Goal: Task Accomplishment & Management: Manage account settings

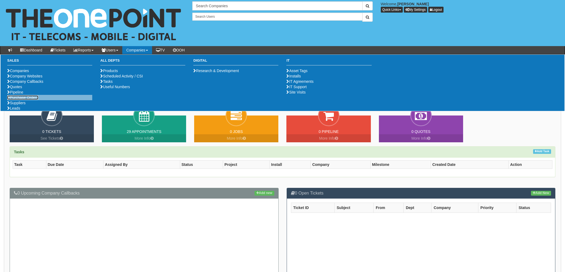
click at [18, 100] on link "Purchase Orders" at bounding box center [22, 97] width 31 height 4
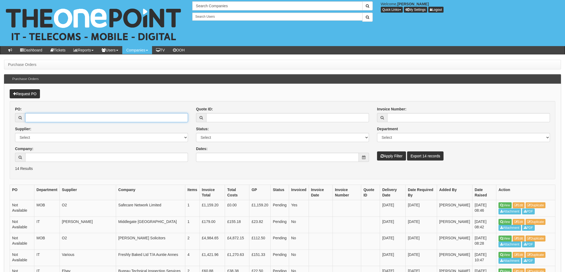
click at [57, 116] on input "PO:" at bounding box center [106, 117] width 163 height 9
click at [377, 151] on button "Apply Filter" at bounding box center [391, 155] width 29 height 9
click at [57, 117] on input "PO:" at bounding box center [106, 117] width 163 height 9
type input "17518"
click at [377, 151] on button "Apply Filter" at bounding box center [391, 155] width 29 height 9
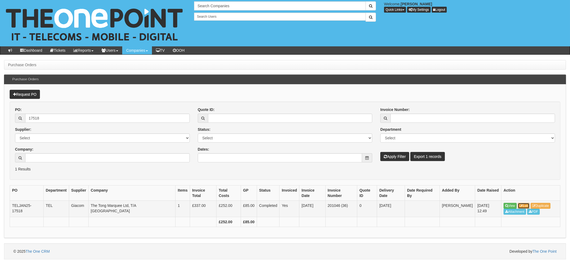
click at [525, 207] on link "Edit" at bounding box center [524, 206] width 12 height 6
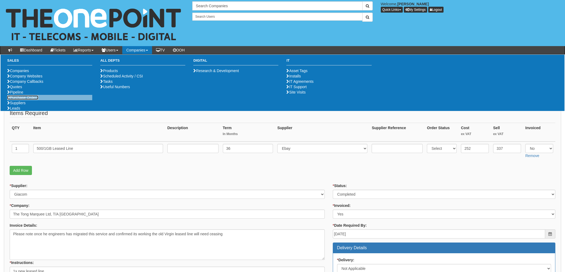
click at [32, 100] on link "Purchase Orders" at bounding box center [22, 97] width 31 height 4
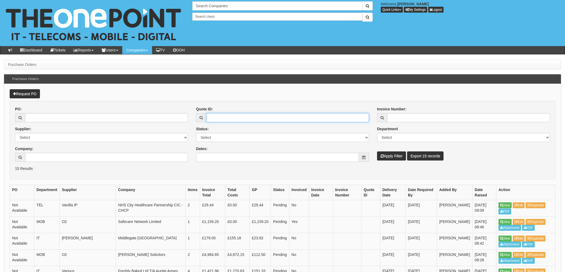
click at [222, 116] on input "Quote ID:" at bounding box center [287, 117] width 163 height 9
type input "10078"
click at [377, 151] on button "Apply Filter" at bounding box center [391, 155] width 29 height 9
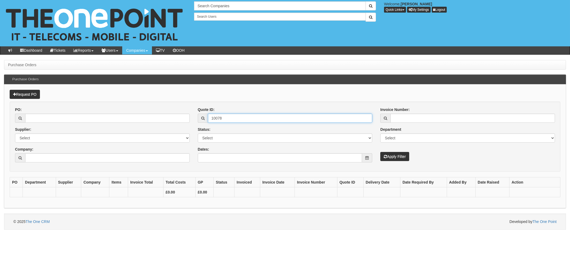
drag, startPoint x: 233, startPoint y: 118, endPoint x: 161, endPoint y: 113, distance: 71.5
click at [170, 113] on div "PO: Supplier: Select 123 REG.co.uk 1Password 3 4Gon AA Jones Electric Ltd Abzor…" at bounding box center [285, 137] width 548 height 60
click at [36, 160] on input "Company:" at bounding box center [107, 157] width 165 height 9
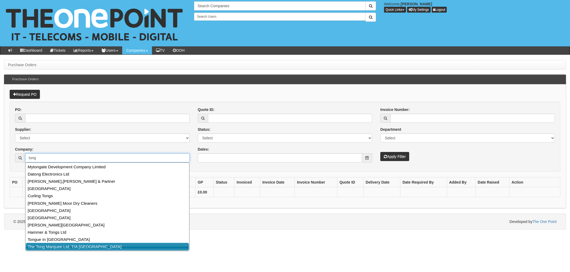
click at [60, 246] on link "The Tong Marquee Ltd, T/A [GEOGRAPHIC_DATA]" at bounding box center [107, 247] width 163 height 8
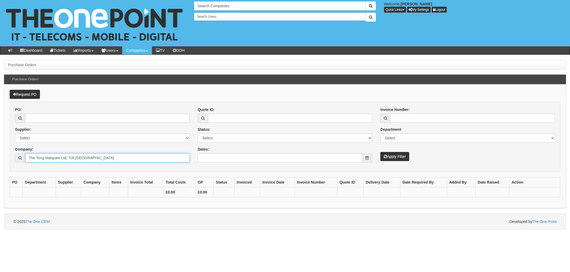
type input "The Tong Marquee Ltd, T/A [GEOGRAPHIC_DATA]"
click at [390, 159] on button "Apply Filter" at bounding box center [394, 156] width 29 height 9
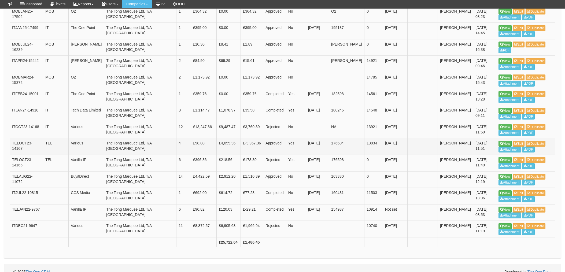
scroll to position [205, 0]
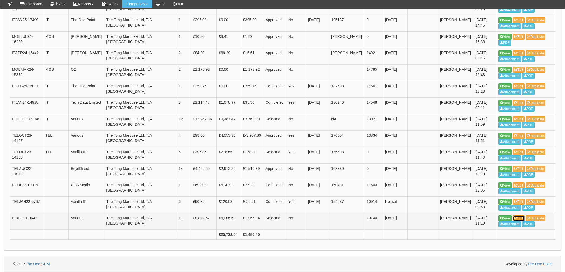
click at [524, 217] on link "Edit" at bounding box center [519, 219] width 12 height 6
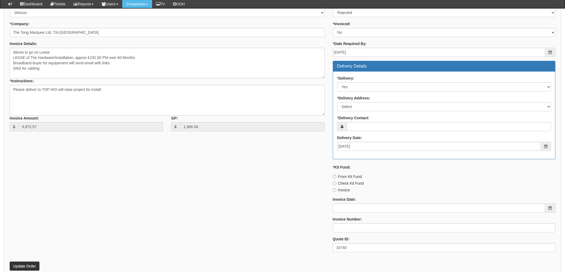
scroll to position [393, 0]
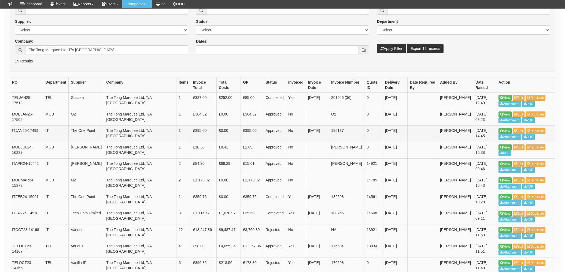
scroll to position [62, 0]
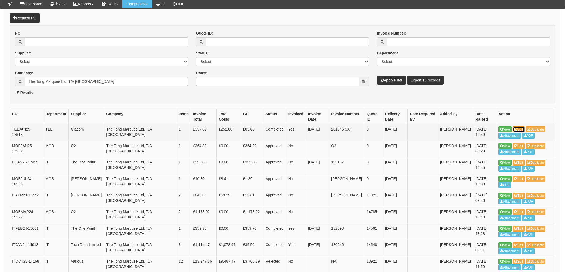
click at [521, 128] on link "Edit" at bounding box center [519, 130] width 12 height 6
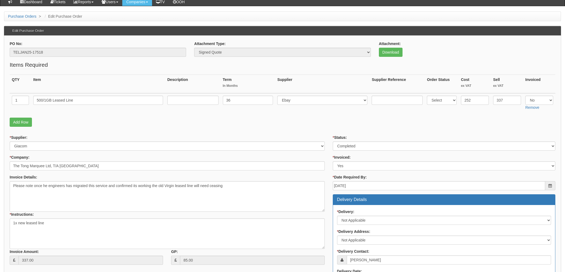
scroll to position [36, 0]
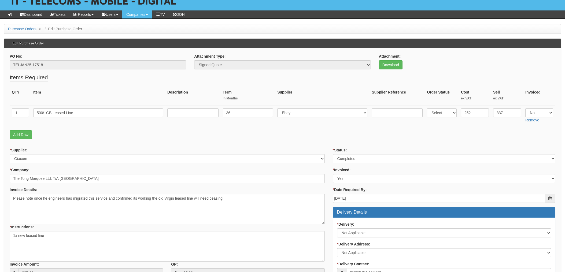
click at [245, 142] on form "PO No: TELJAN25-17518 Attachment Type: Select Signed Quote Auth email if quote …" at bounding box center [283, 235] width 546 height 363
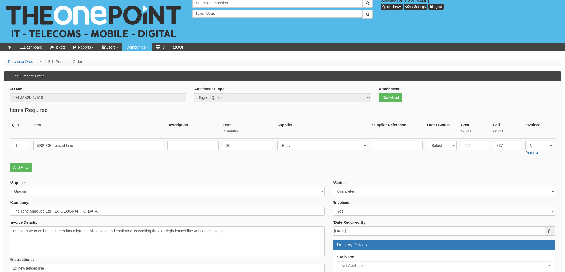
scroll to position [0, 0]
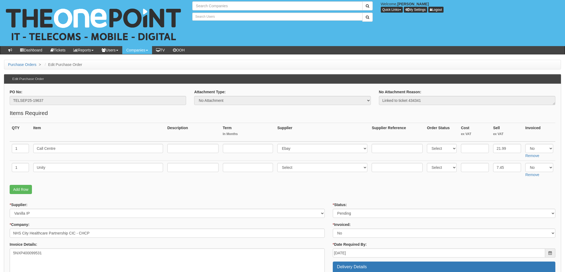
type input "Search Companies"
type input "Search Users"
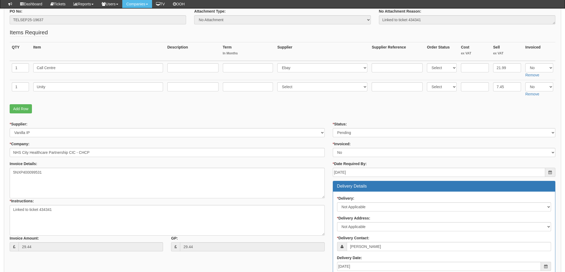
scroll to position [72, 0]
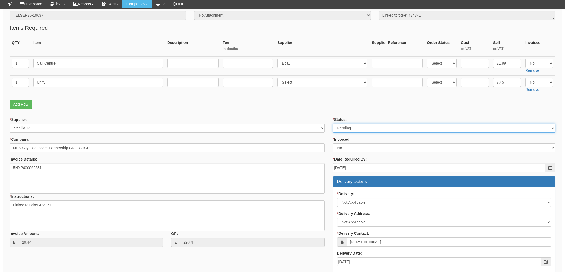
click at [369, 125] on select "Select Approved Completed Delivered Invoiced Ordered Ordered to site Part Order…" at bounding box center [444, 128] width 222 height 9
select select "3"
click at [333, 124] on select "Select Approved Completed Delivered Invoiced Ordered Ordered to site Part Order…" at bounding box center [444, 128] width 222 height 9
click at [328, 107] on p "Add Row" at bounding box center [283, 104] width 546 height 9
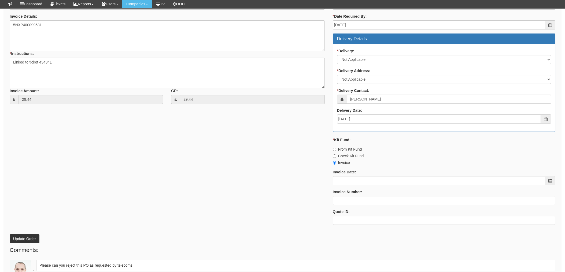
scroll to position [250, 0]
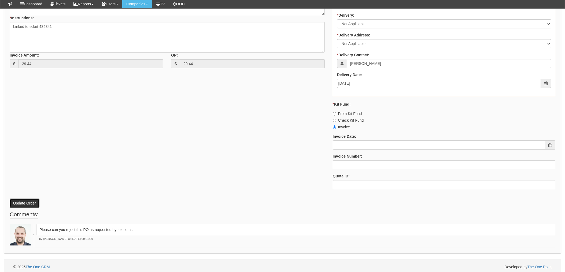
click at [27, 201] on button "Update Order" at bounding box center [25, 203] width 30 height 9
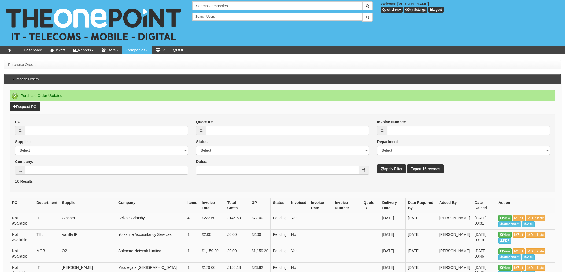
click at [355, 185] on form "PO: Supplier: Select 123 [DOMAIN_NAME] 1Password 3 4Gon [PERSON_NAME] Electric …" at bounding box center [283, 153] width 546 height 78
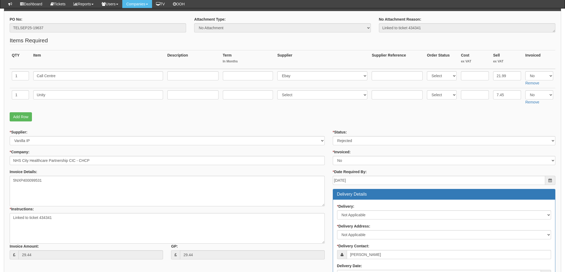
scroll to position [72, 0]
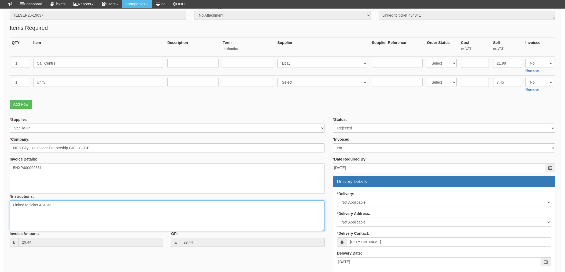
click at [102, 209] on textarea "Linked to ticket 434341" at bounding box center [167, 216] width 315 height 31
click at [14, 205] on textarea "Linked to ticket 434341" at bounding box center [167, 216] width 315 height 31
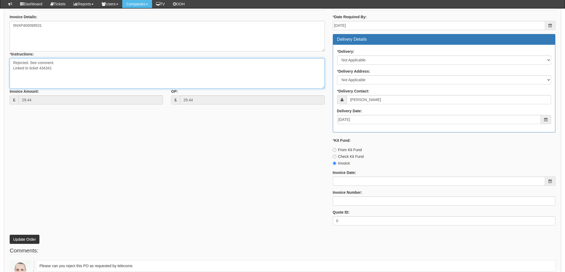
scroll to position [214, 0]
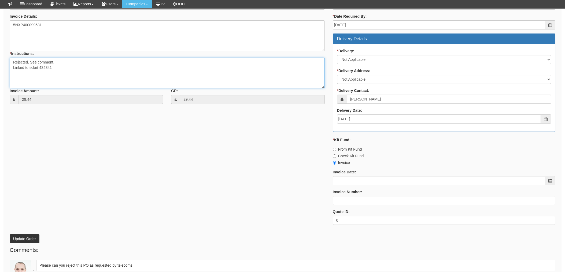
type textarea "Rejected. See comment. Linked to ticket 434341"
click at [27, 237] on button "Update Order" at bounding box center [25, 238] width 30 height 9
